Goal: Navigation & Orientation: Find specific page/section

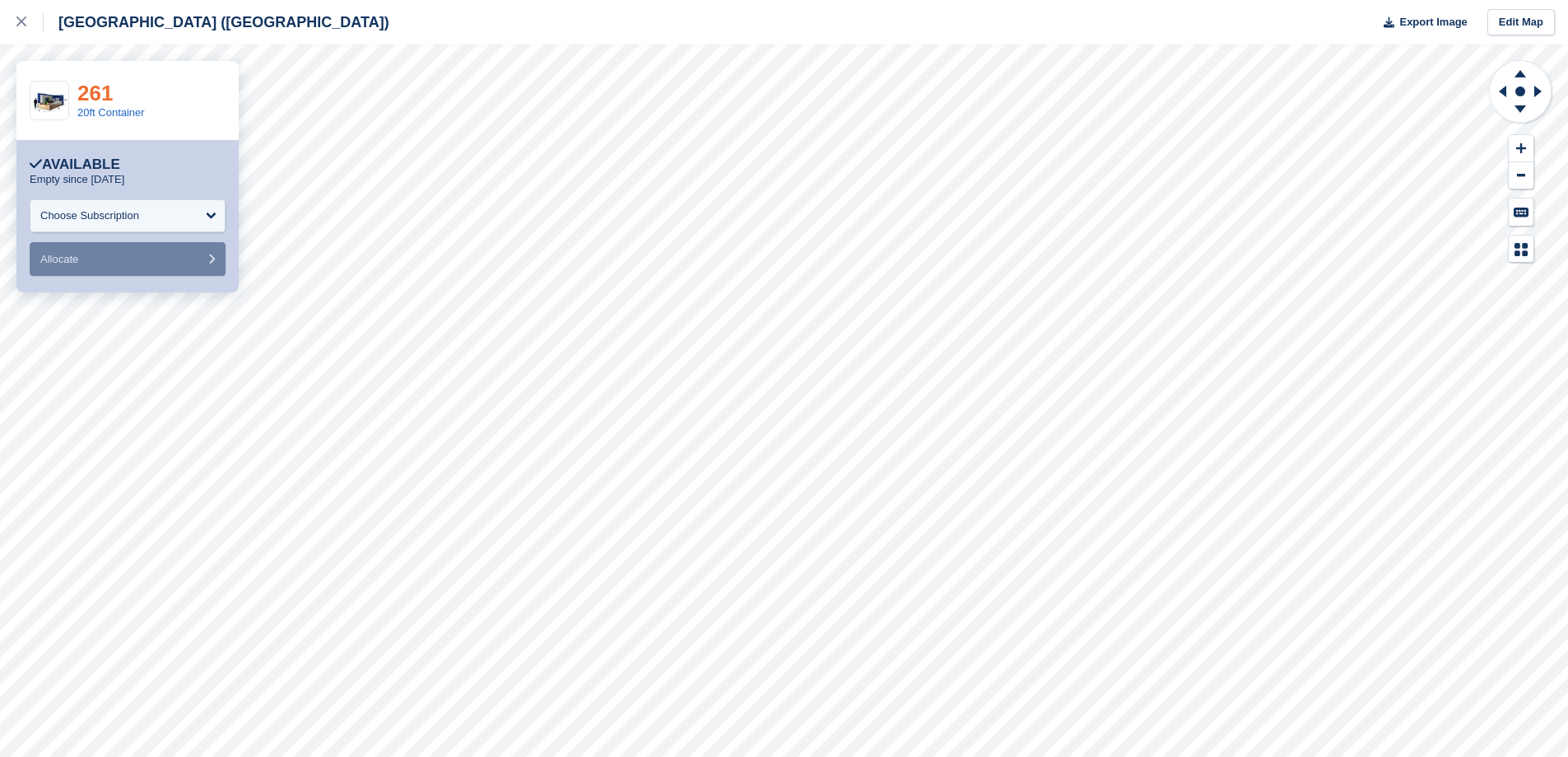
click at [99, 94] on link "261" at bounding box center [95, 94] width 35 height 25
